Goal: Information Seeking & Learning: Stay updated

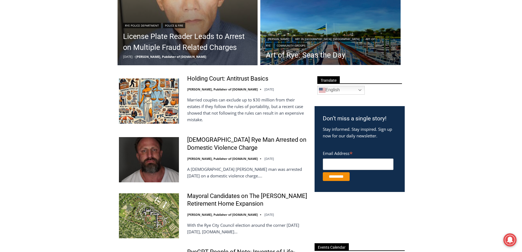
scroll to position [165, 0]
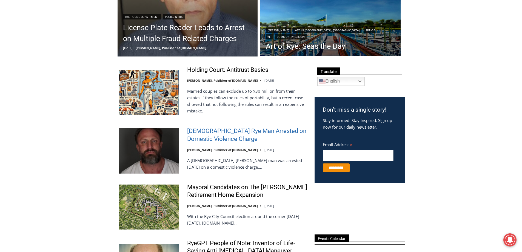
click at [210, 131] on link "42 Year Old Rye Man Arrested on Domestic Violence Charge" at bounding box center [247, 135] width 120 height 16
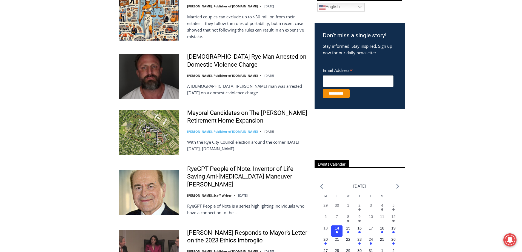
scroll to position [247, 0]
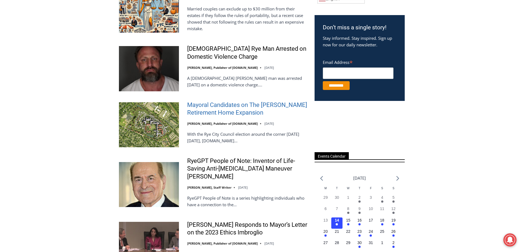
click at [206, 106] on link "Mayoral Candidates on The Osborn Retirement Home Expansion" at bounding box center [247, 109] width 120 height 16
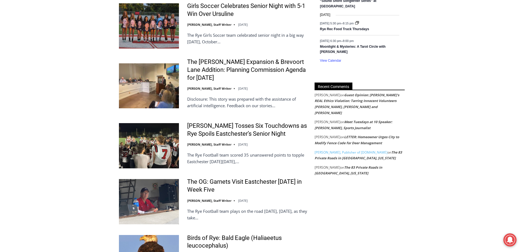
scroll to position [576, 0]
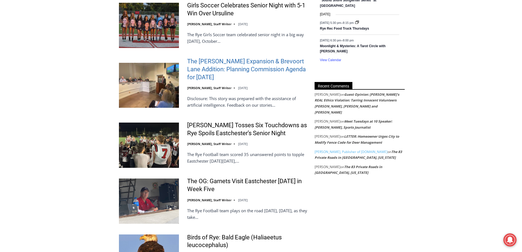
click at [241, 69] on link "The Osborn Expansion & Brevoort Lane Addition: Planning Commission Agenda for T…" at bounding box center [247, 70] width 120 height 24
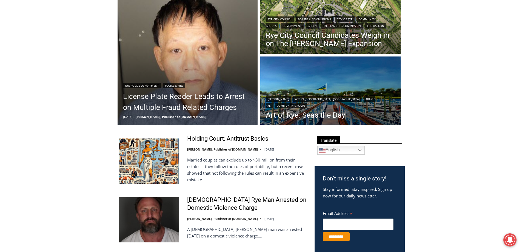
scroll to position [82, 0]
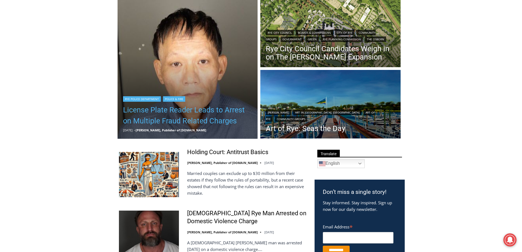
click at [182, 114] on link "License Plate Reader Leads to Arrest on Multiple Fraud Related Charges" at bounding box center [187, 115] width 129 height 22
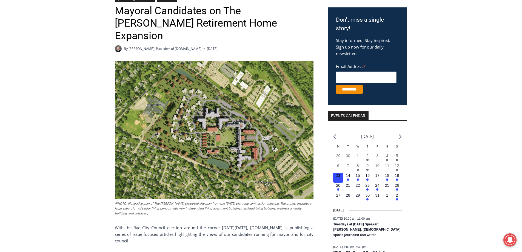
scroll to position [110, 0]
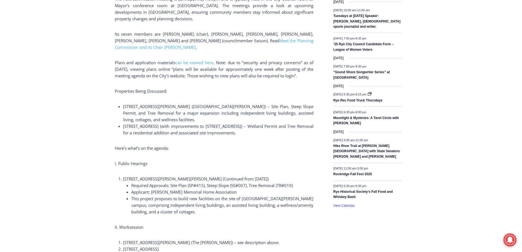
scroll to position [357, 0]
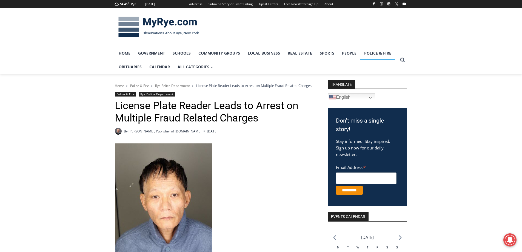
click at [379, 52] on link "Police & Fire" at bounding box center [378, 53] width 35 height 14
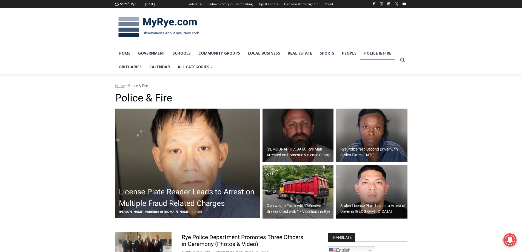
click at [285, 211] on h2 "Overweight Truck with Defective Brakes Cited with 17 Violations in Rye" at bounding box center [300, 209] width 66 height 12
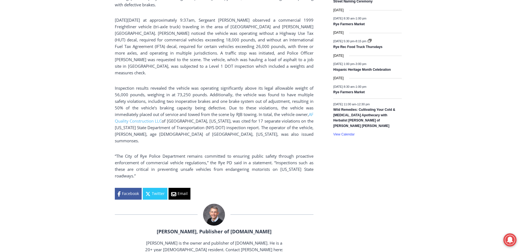
scroll to position [357, 0]
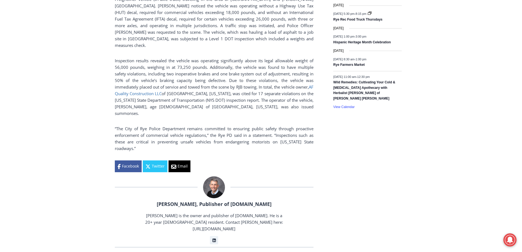
click at [158, 87] on link "AF Quality Construction LLC" at bounding box center [214, 90] width 199 height 12
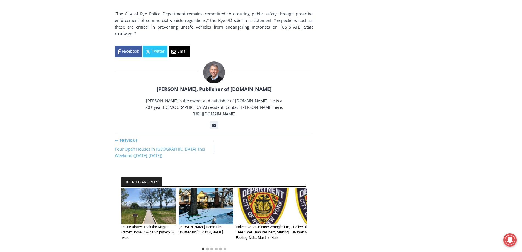
scroll to position [521, 0]
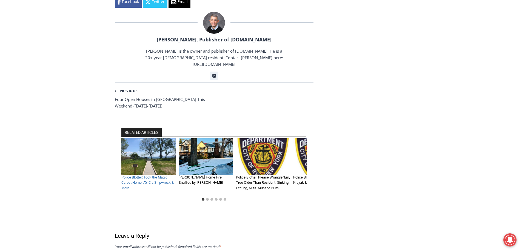
click at [157, 175] on link "Police Blotter: Took the Magic Carpet Home; AY-C a Shipwreck & More" at bounding box center [148, 182] width 52 height 15
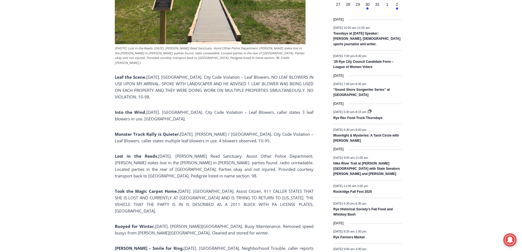
scroll to position [302, 0]
